Goal: Task Accomplishment & Management: Use online tool/utility

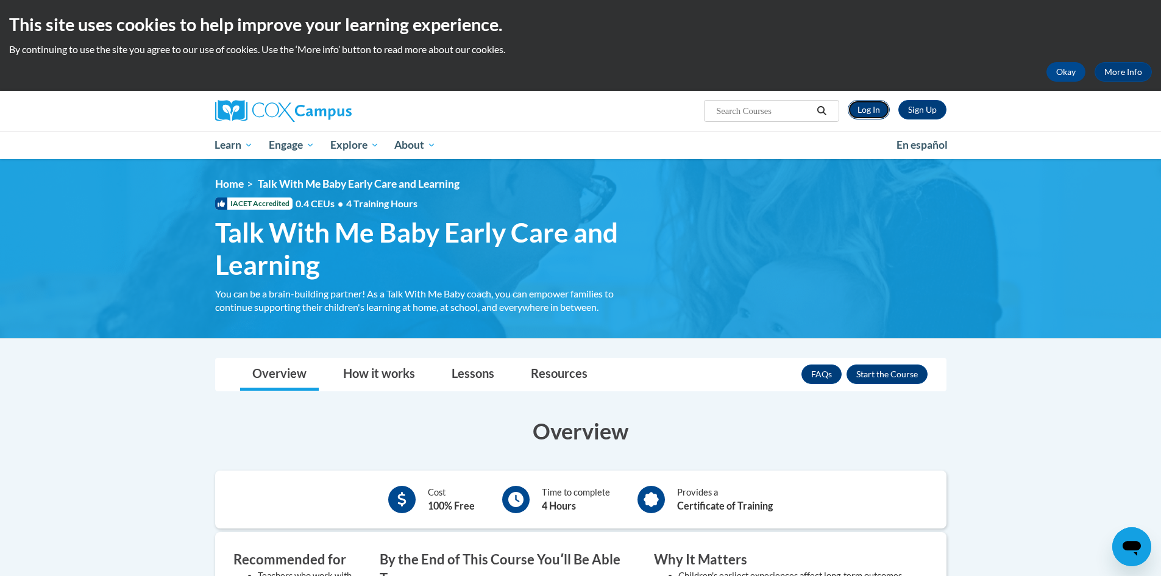
click at [875, 112] on link "Log In" at bounding box center [869, 110] width 42 height 20
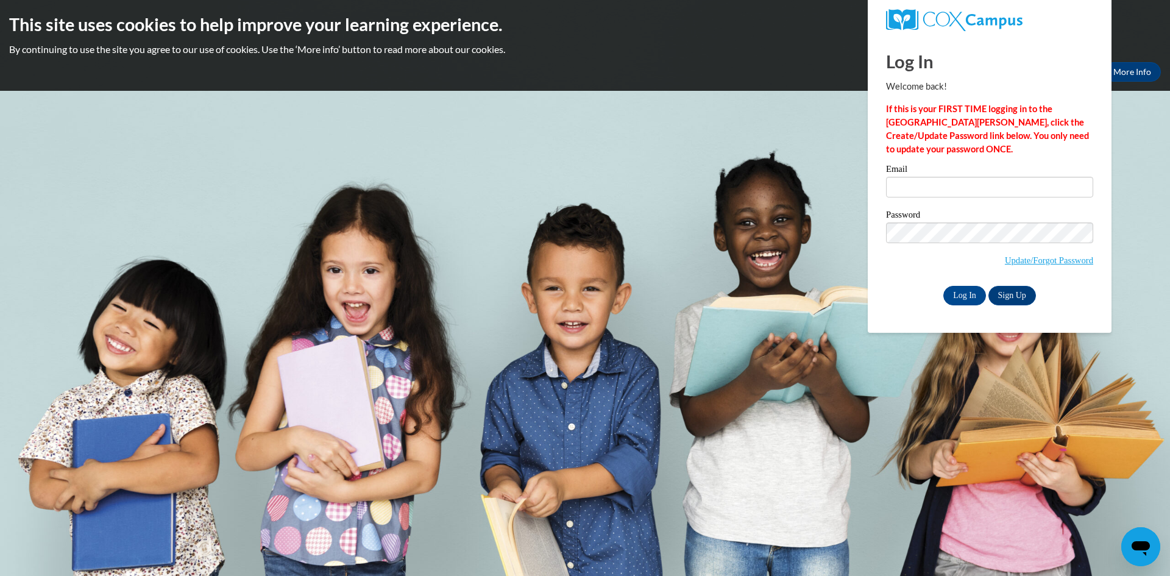
click at [936, 176] on label "Email" at bounding box center [989, 171] width 207 height 12
click at [936, 177] on input "Email" at bounding box center [989, 187] width 207 height 21
click at [937, 187] on input "Email" at bounding box center [989, 187] width 207 height 21
type input "Kflower3069@student.gwinnetttech.edu"
click at [944, 286] on input "Log In" at bounding box center [965, 296] width 43 height 20
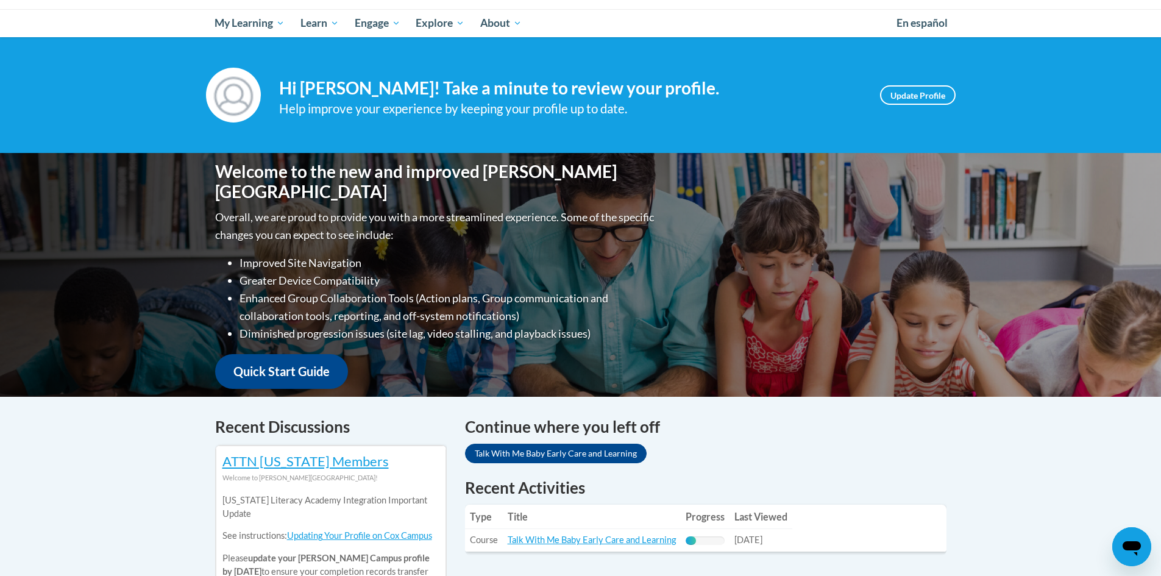
scroll to position [366, 0]
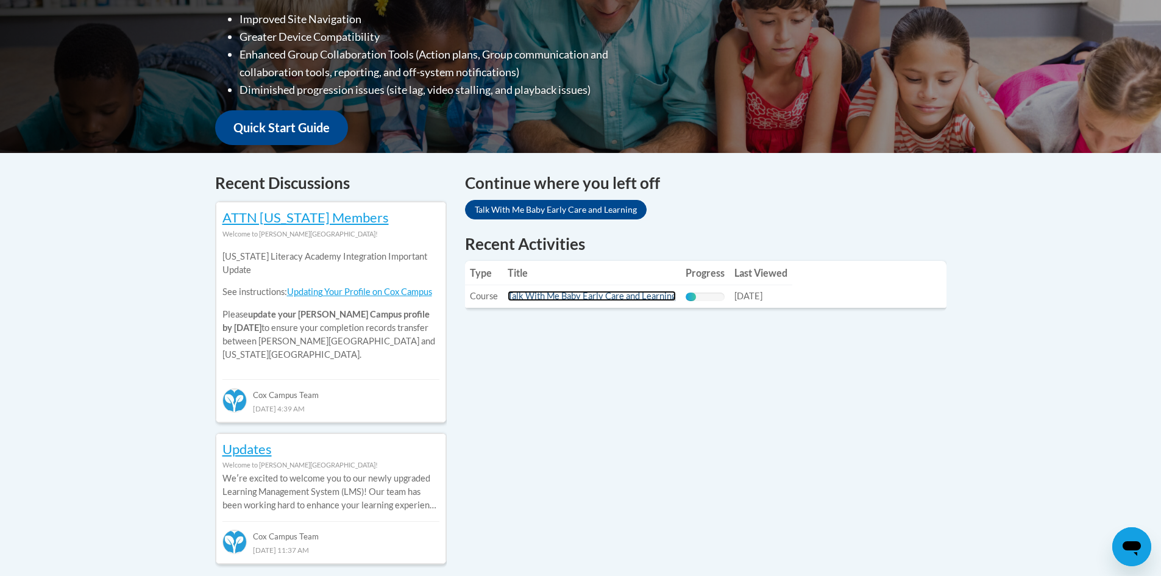
click at [598, 292] on link "Talk With Me Baby Early Care and Learning" at bounding box center [592, 296] width 168 height 10
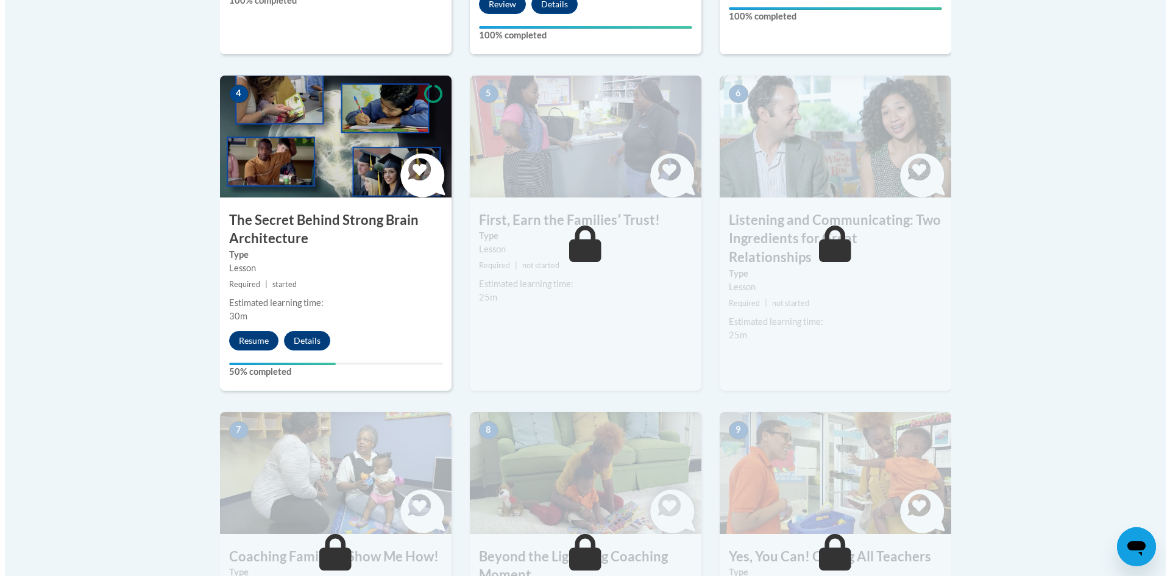
scroll to position [731, 0]
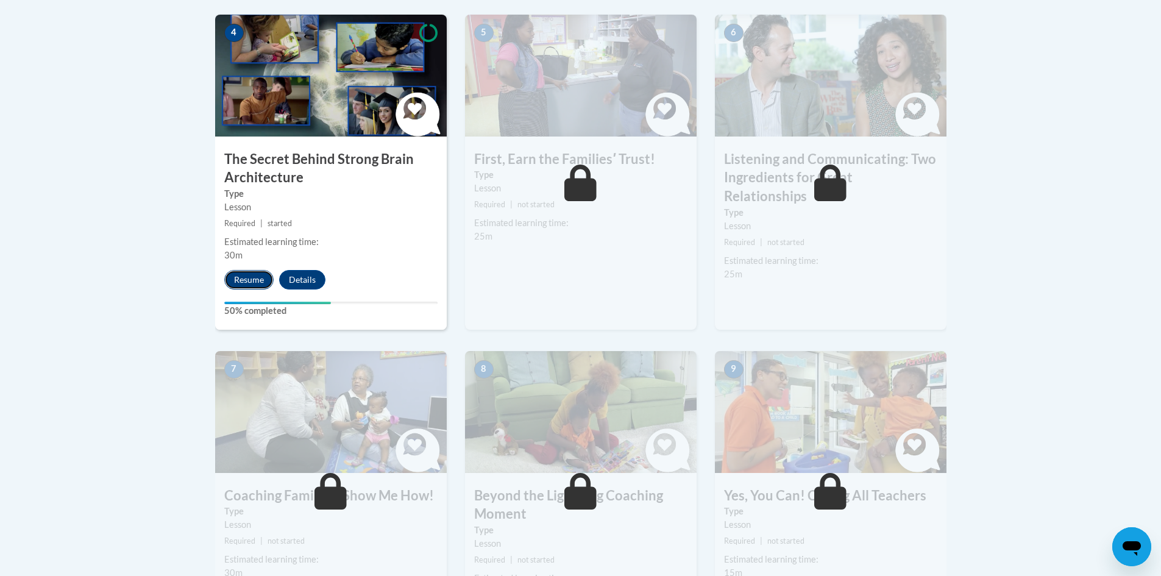
click at [248, 282] on button "Resume" at bounding box center [248, 280] width 49 height 20
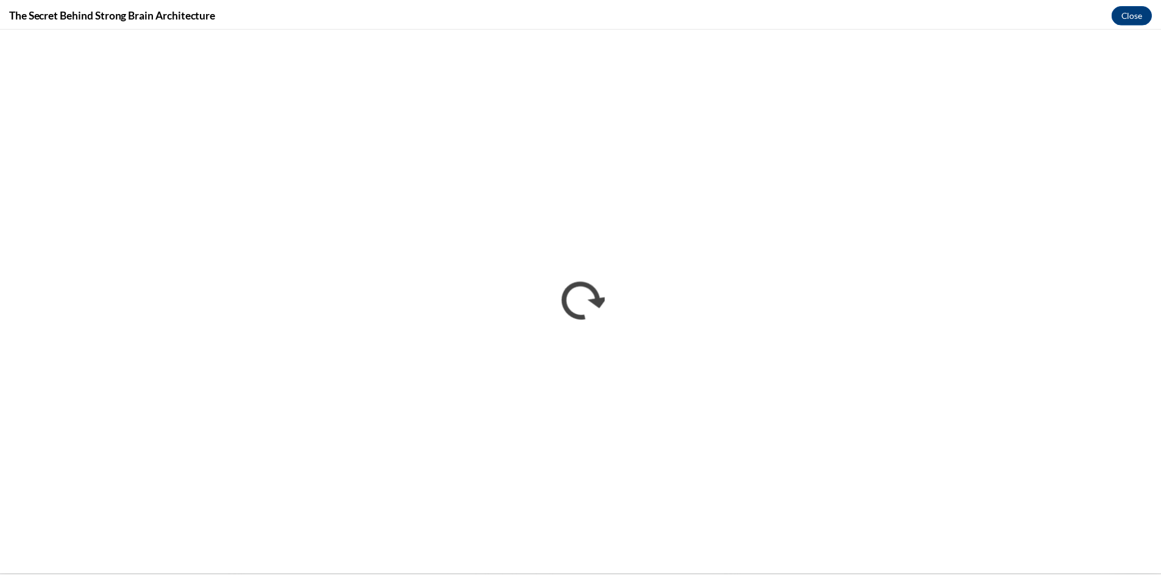
scroll to position [0, 0]
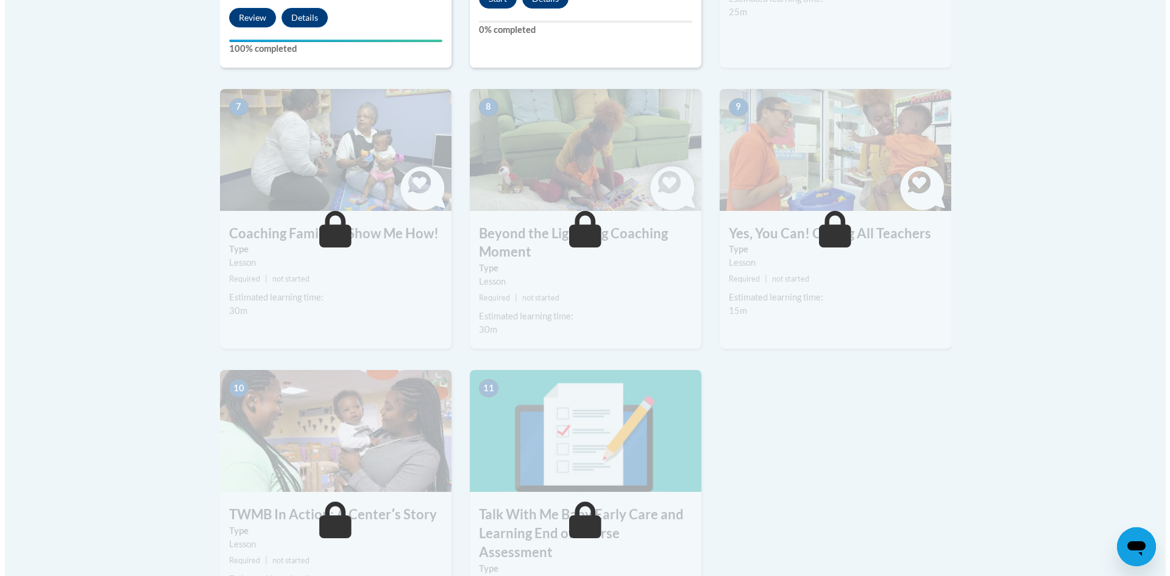
scroll to position [750, 0]
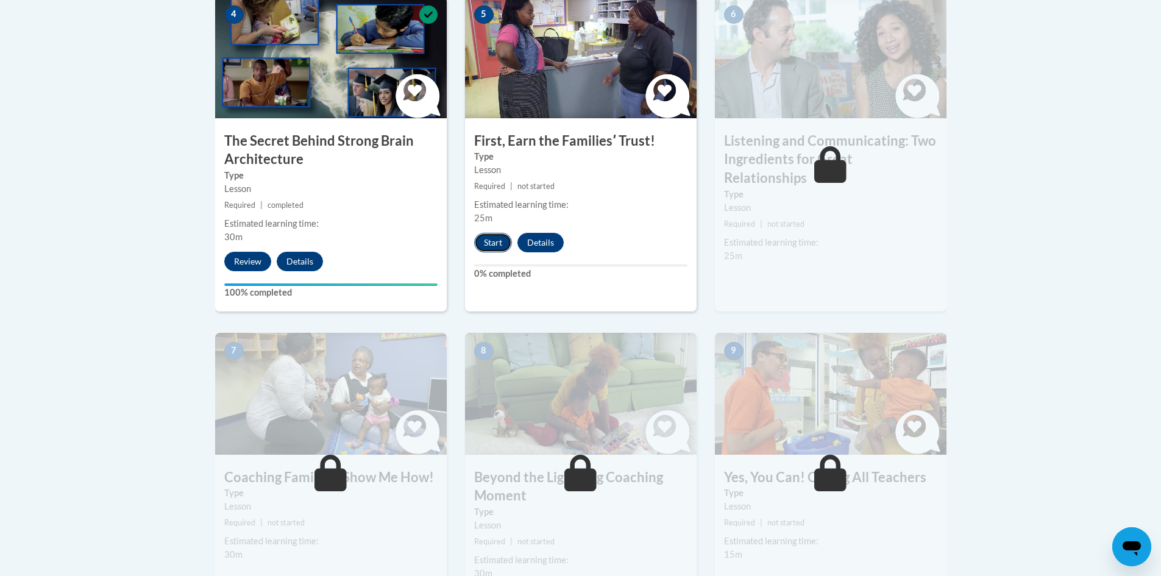
click at [490, 242] on button "Start" at bounding box center [493, 243] width 38 height 20
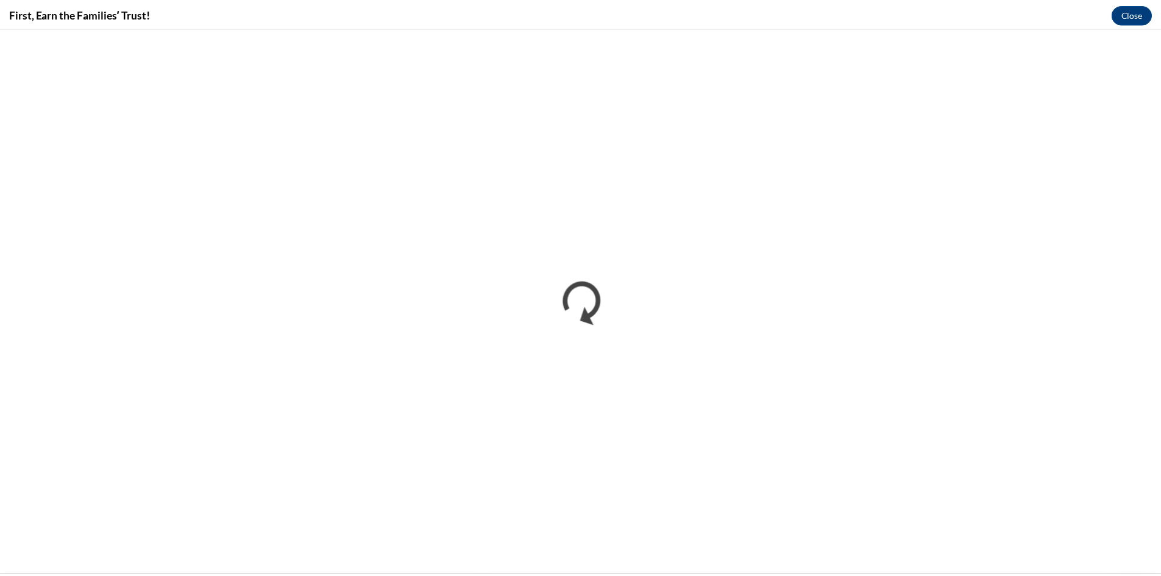
scroll to position [0, 0]
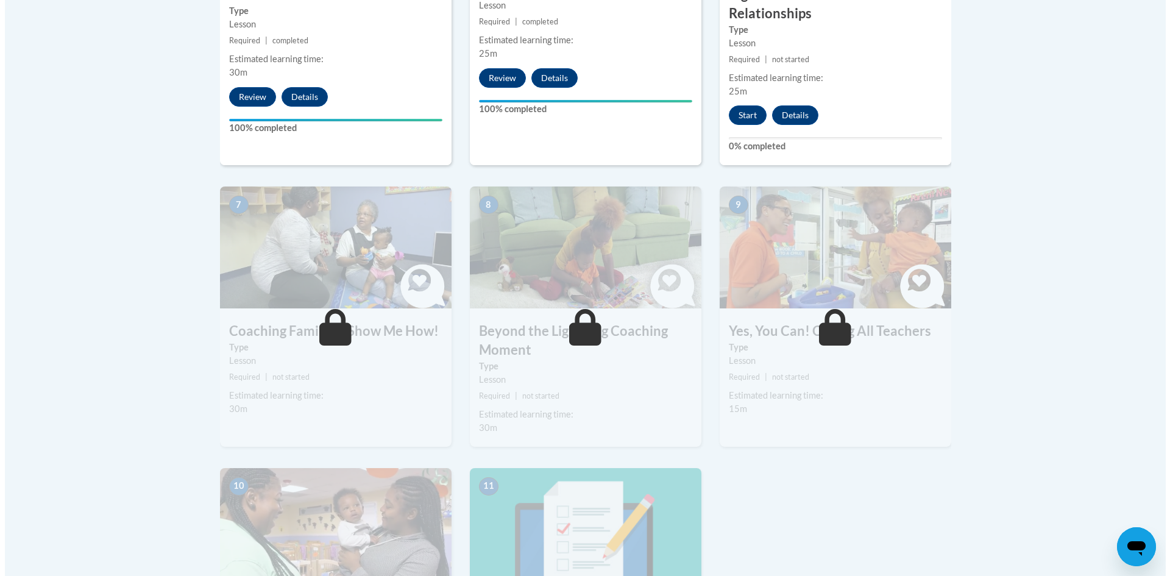
scroll to position [853, 0]
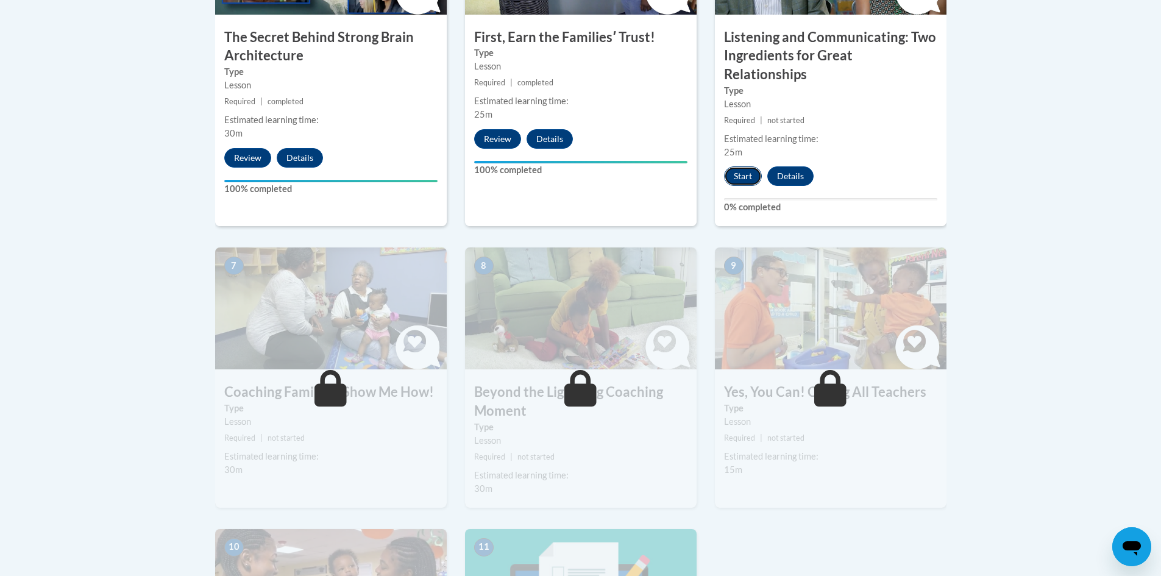
click at [738, 166] on button "Start" at bounding box center [743, 176] width 38 height 20
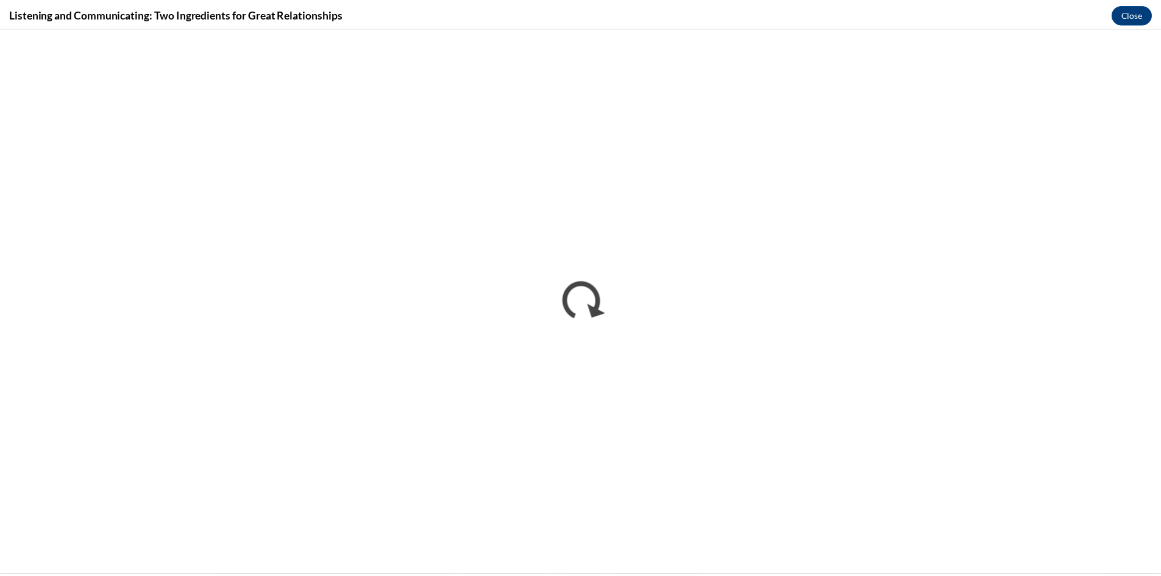
scroll to position [0, 0]
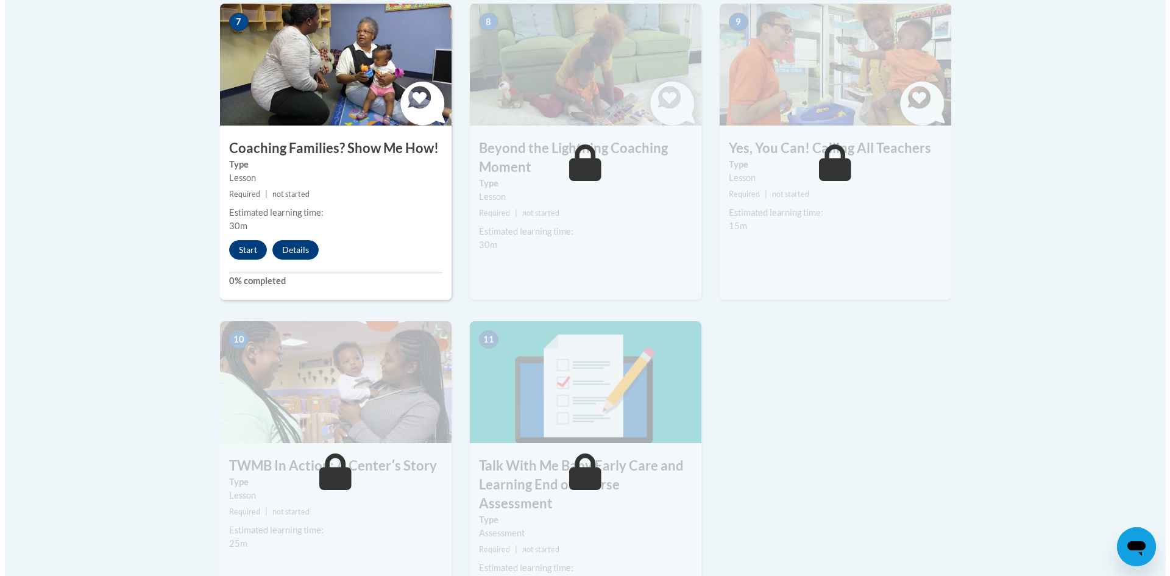
scroll to position [1158, 0]
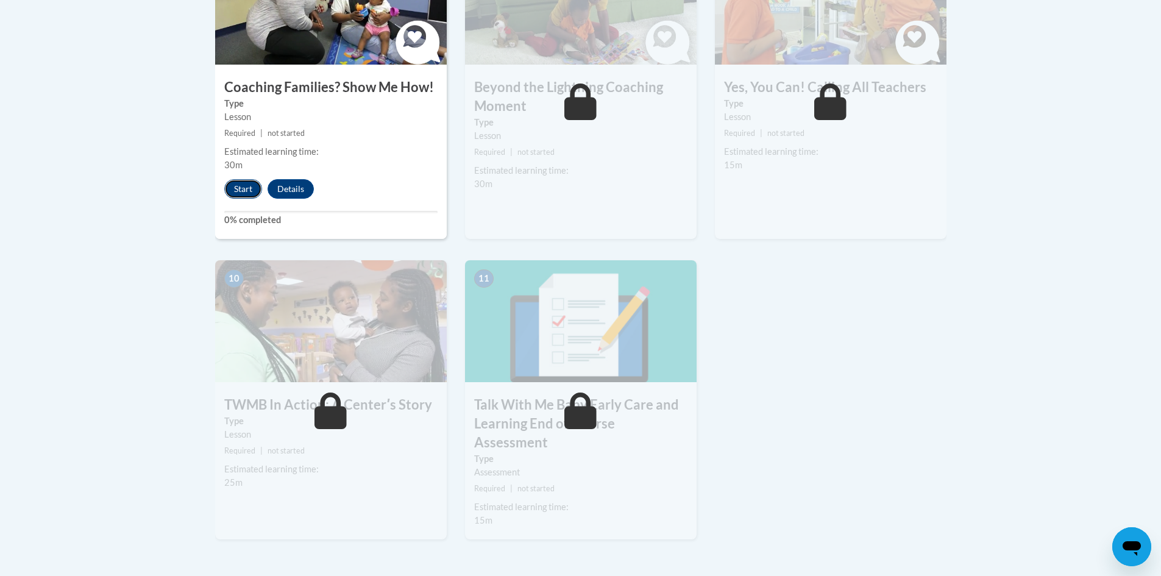
click at [233, 179] on button "Start" at bounding box center [243, 189] width 38 height 20
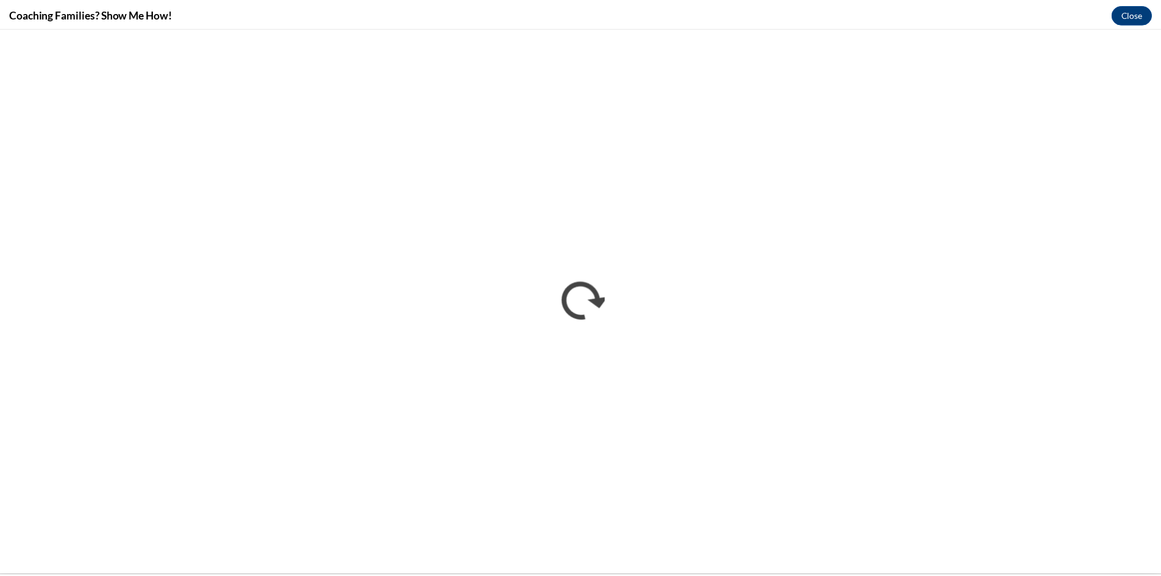
scroll to position [0, 0]
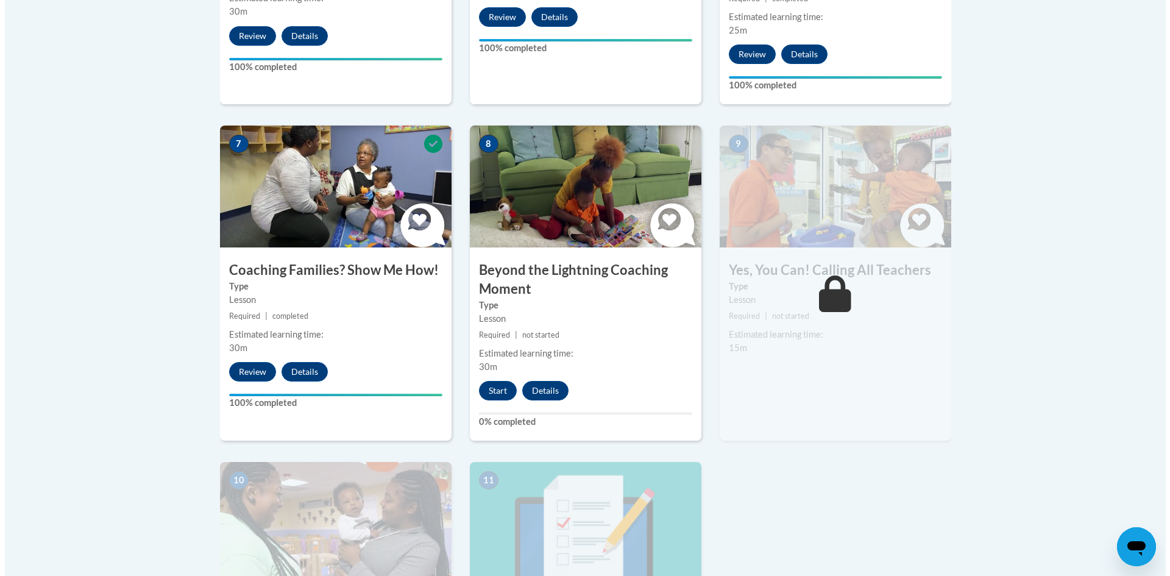
scroll to position [1158, 0]
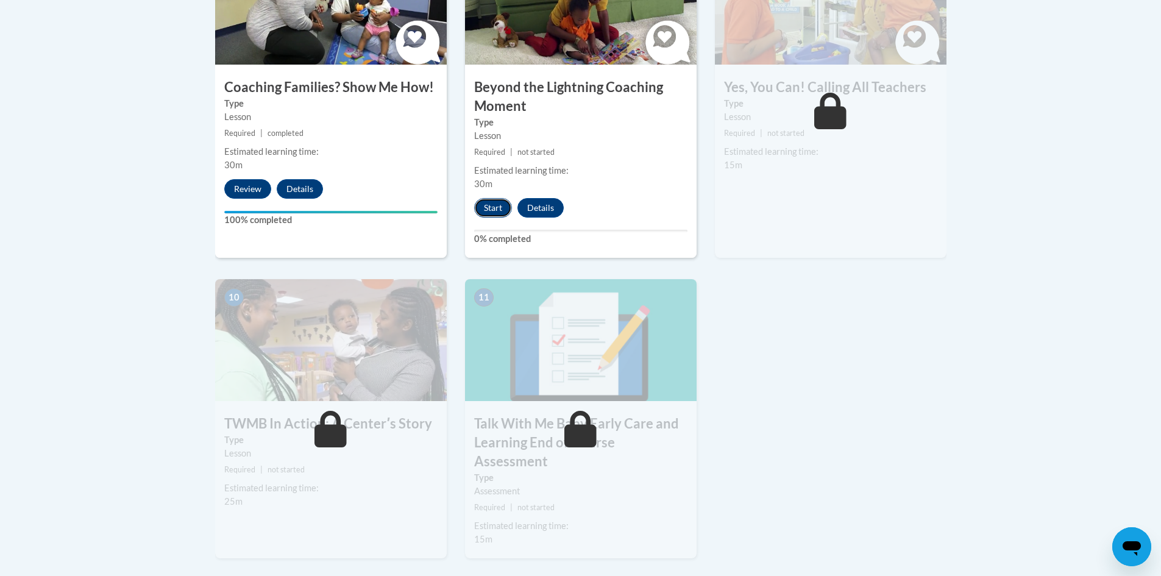
click at [503, 198] on button "Start" at bounding box center [493, 208] width 38 height 20
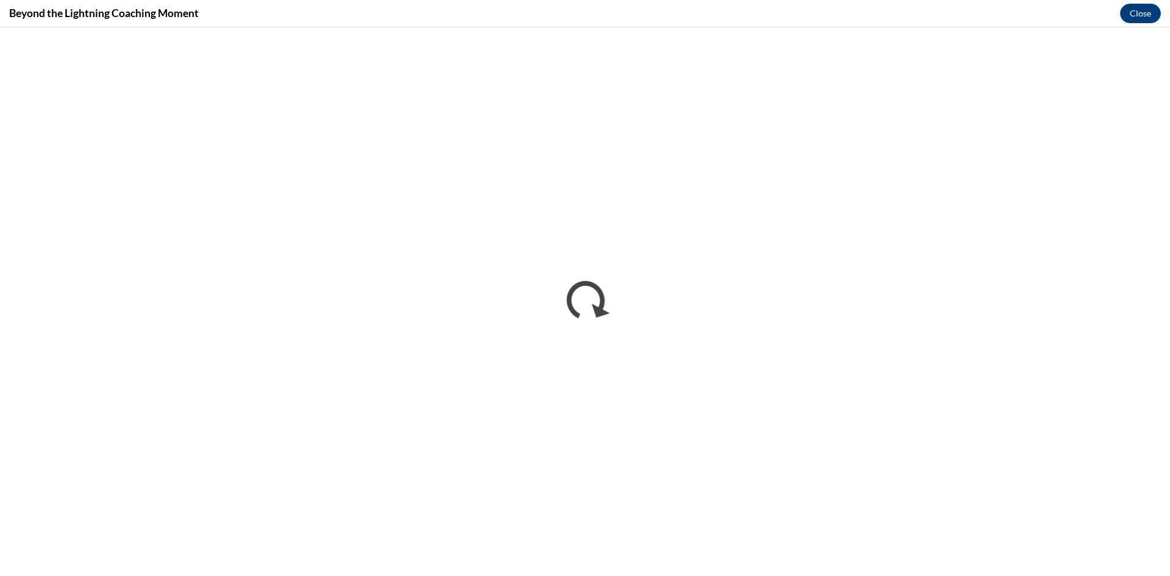
scroll to position [0, 0]
